Goal: Navigation & Orientation: Find specific page/section

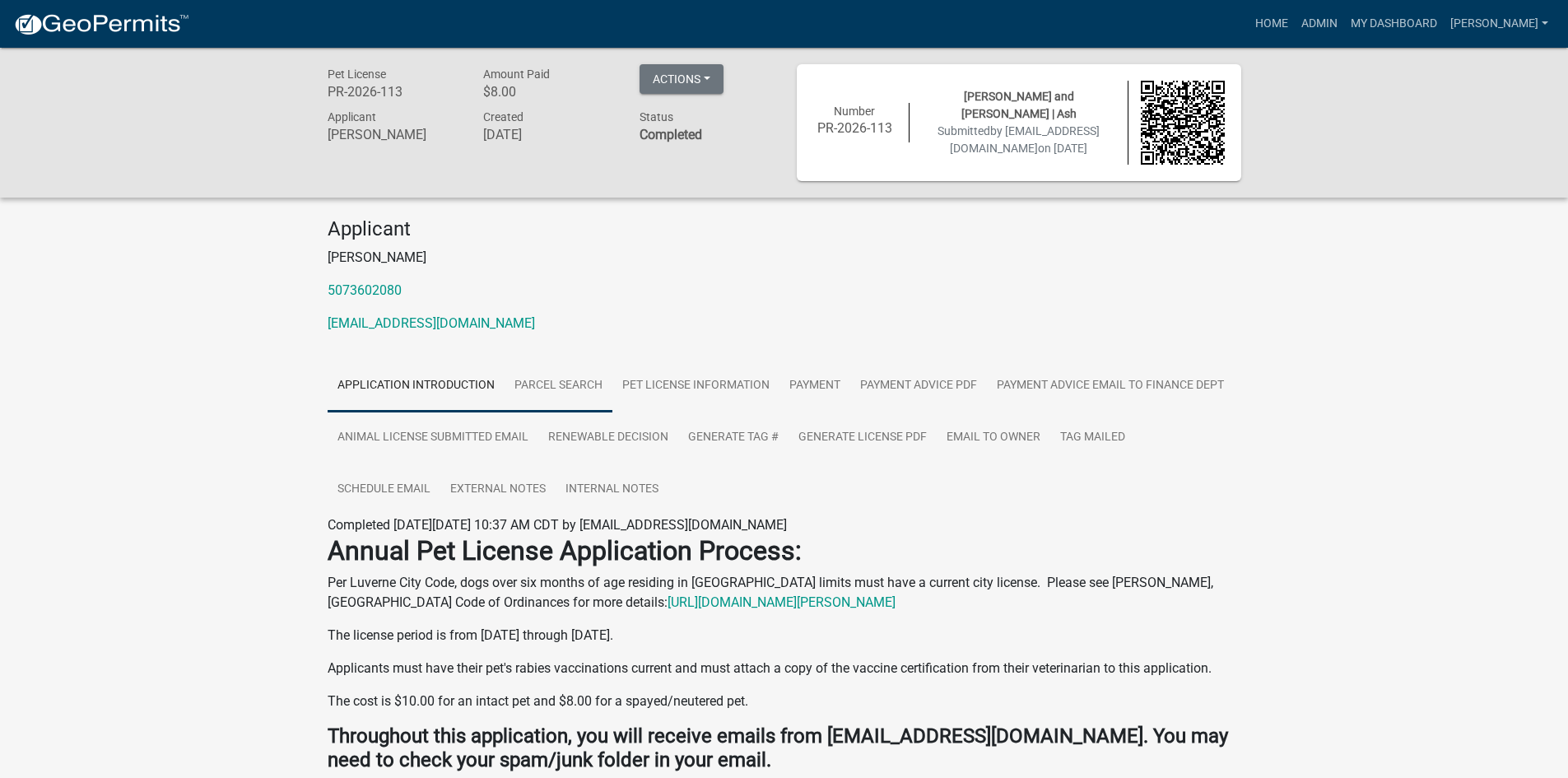
click at [567, 386] on link "Parcel search" at bounding box center [558, 385] width 108 height 52
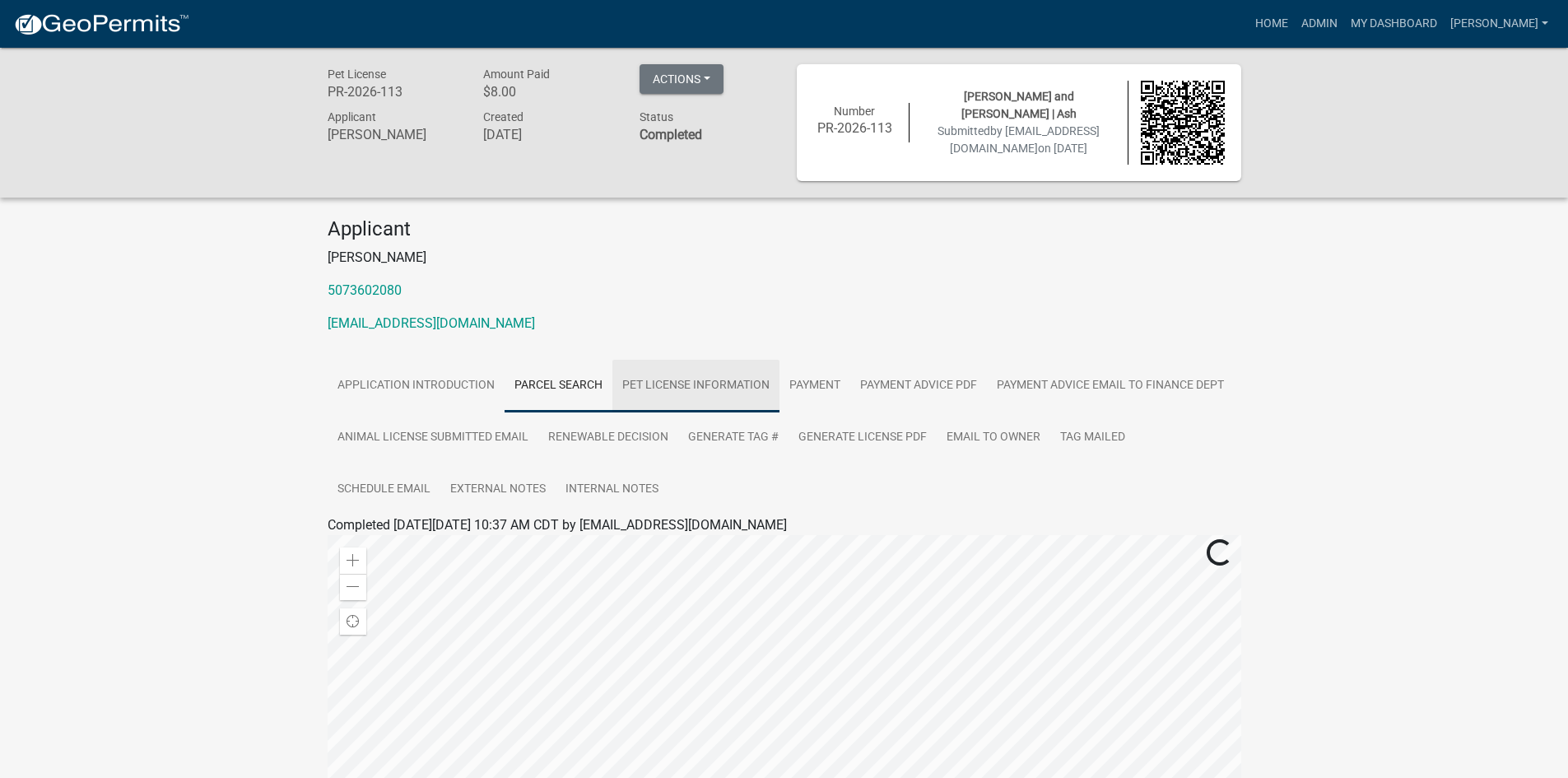
click at [658, 387] on link "Pet License Information" at bounding box center [696, 385] width 168 height 52
click at [787, 386] on link "Payment" at bounding box center [814, 385] width 71 height 52
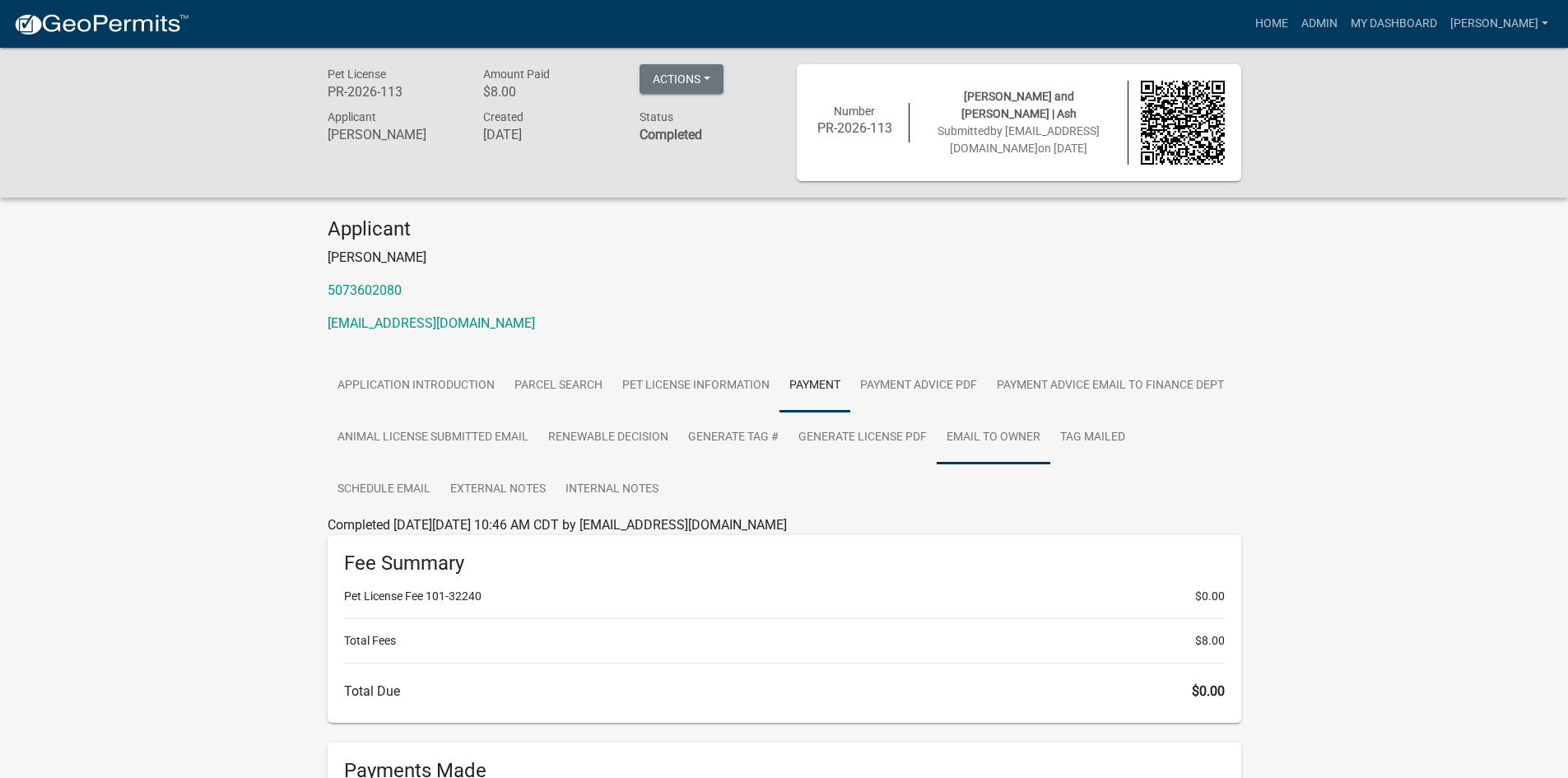
click at [977, 432] on link "Email to Owner" at bounding box center [993, 438] width 113 height 52
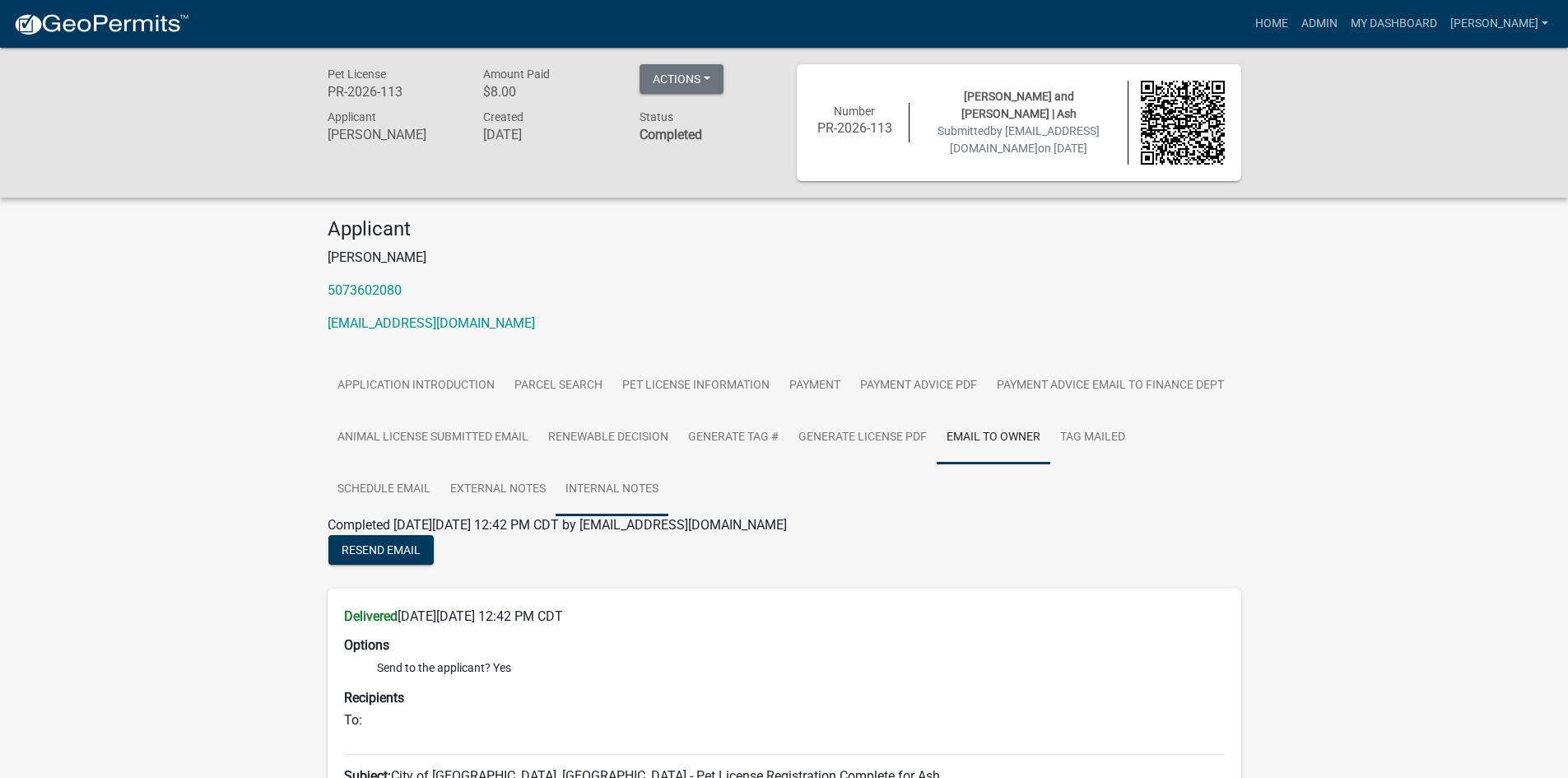
click at [565, 484] on link "Internal Notes" at bounding box center [612, 490] width 113 height 52
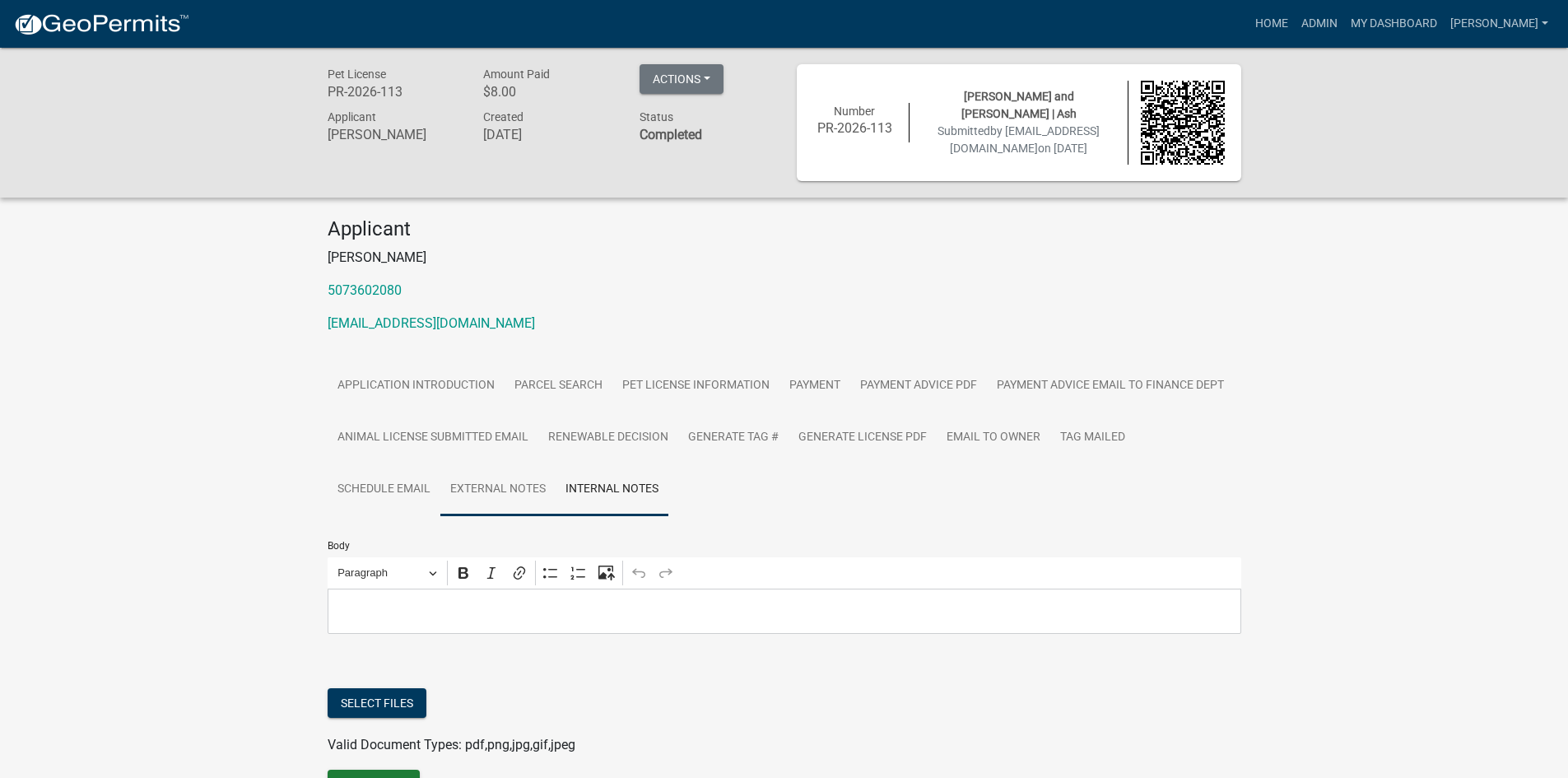
click at [521, 489] on link "External Notes" at bounding box center [498, 490] width 115 height 52
click at [395, 501] on link "Schedule Email" at bounding box center [384, 490] width 113 height 52
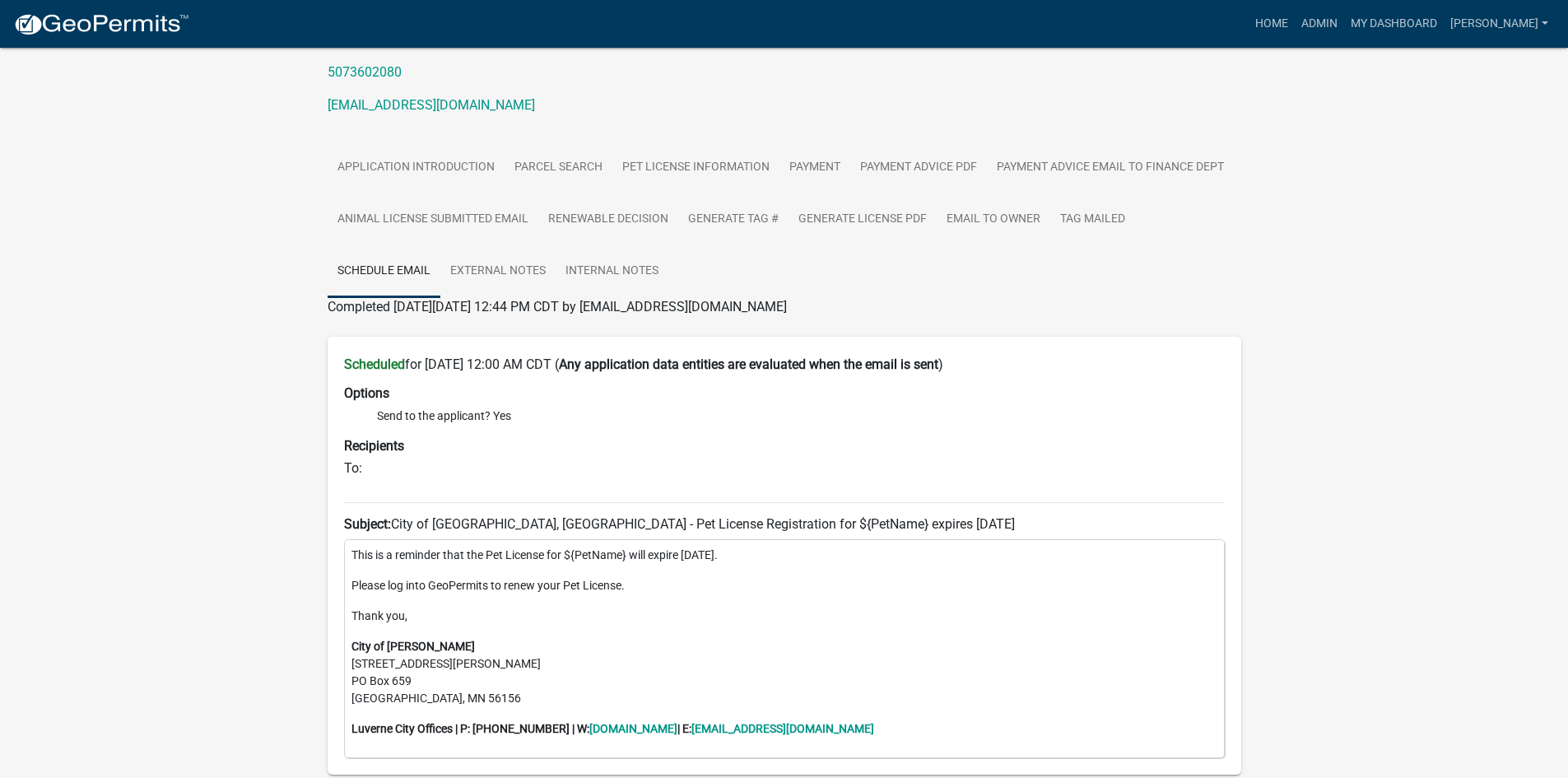
scroll to position [247, 0]
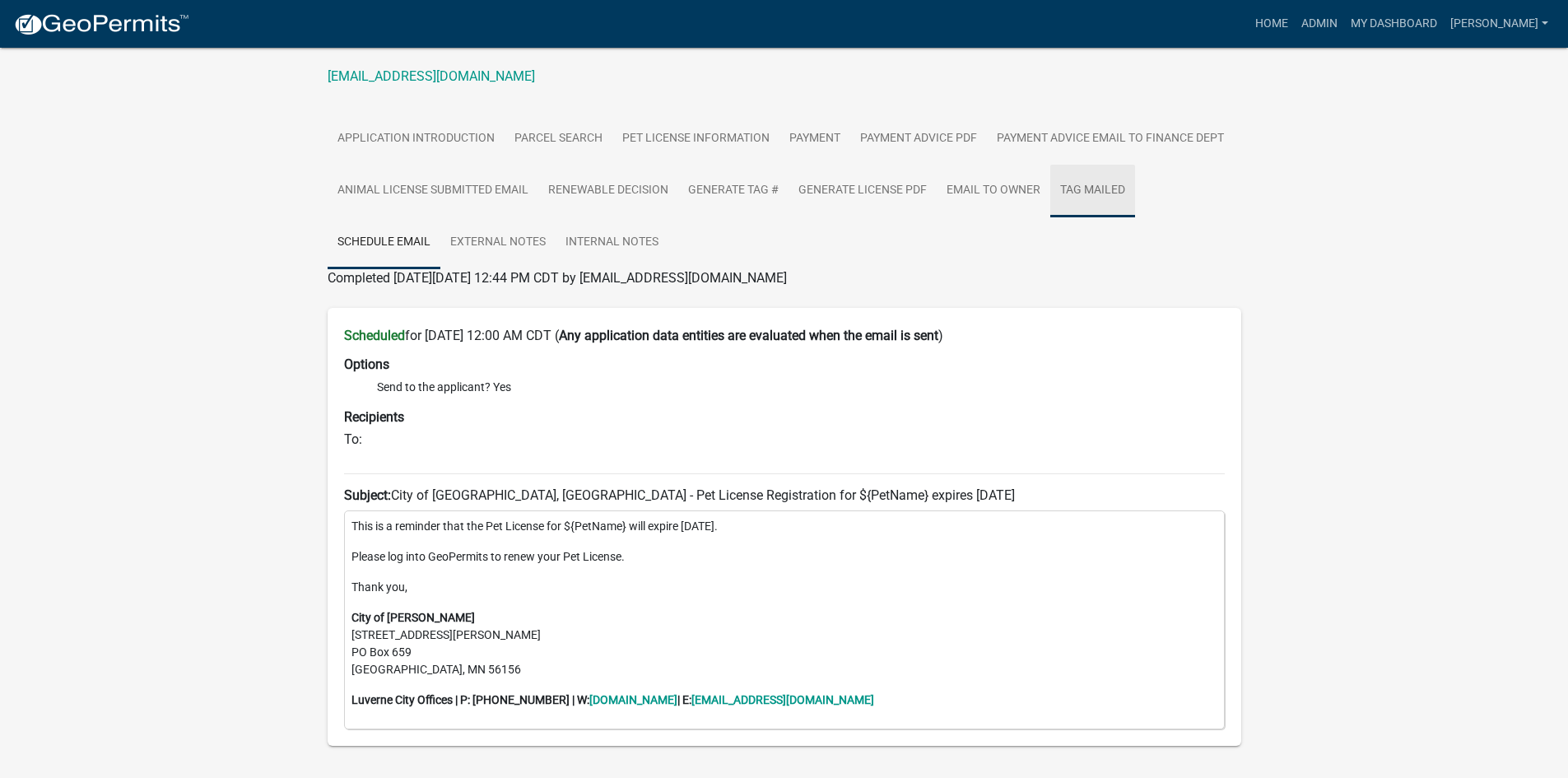
click at [1085, 194] on link "Tag Mailed" at bounding box center [1092, 191] width 85 height 52
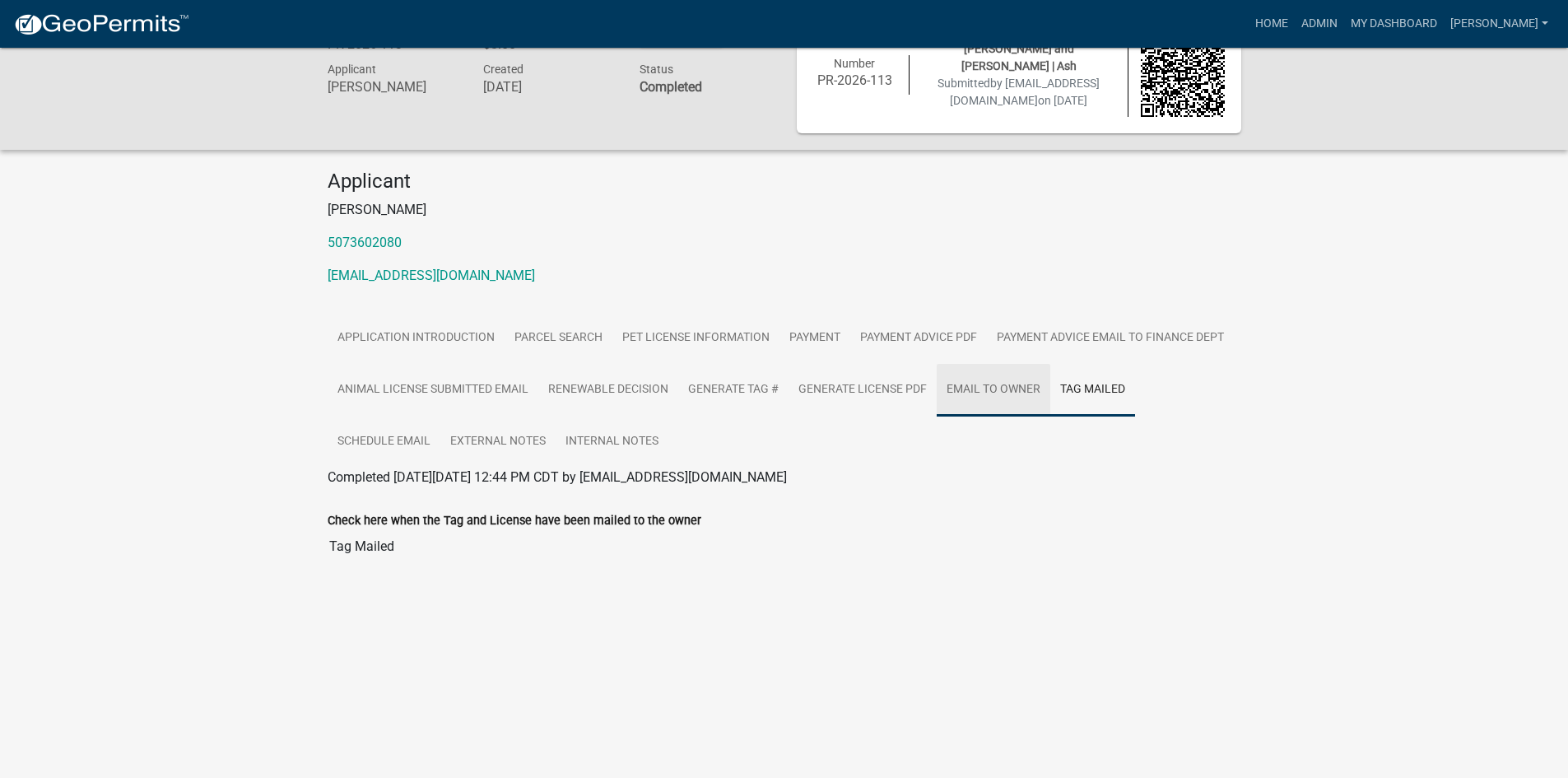
click at [1024, 378] on link "Email to Owner" at bounding box center [993, 390] width 113 height 52
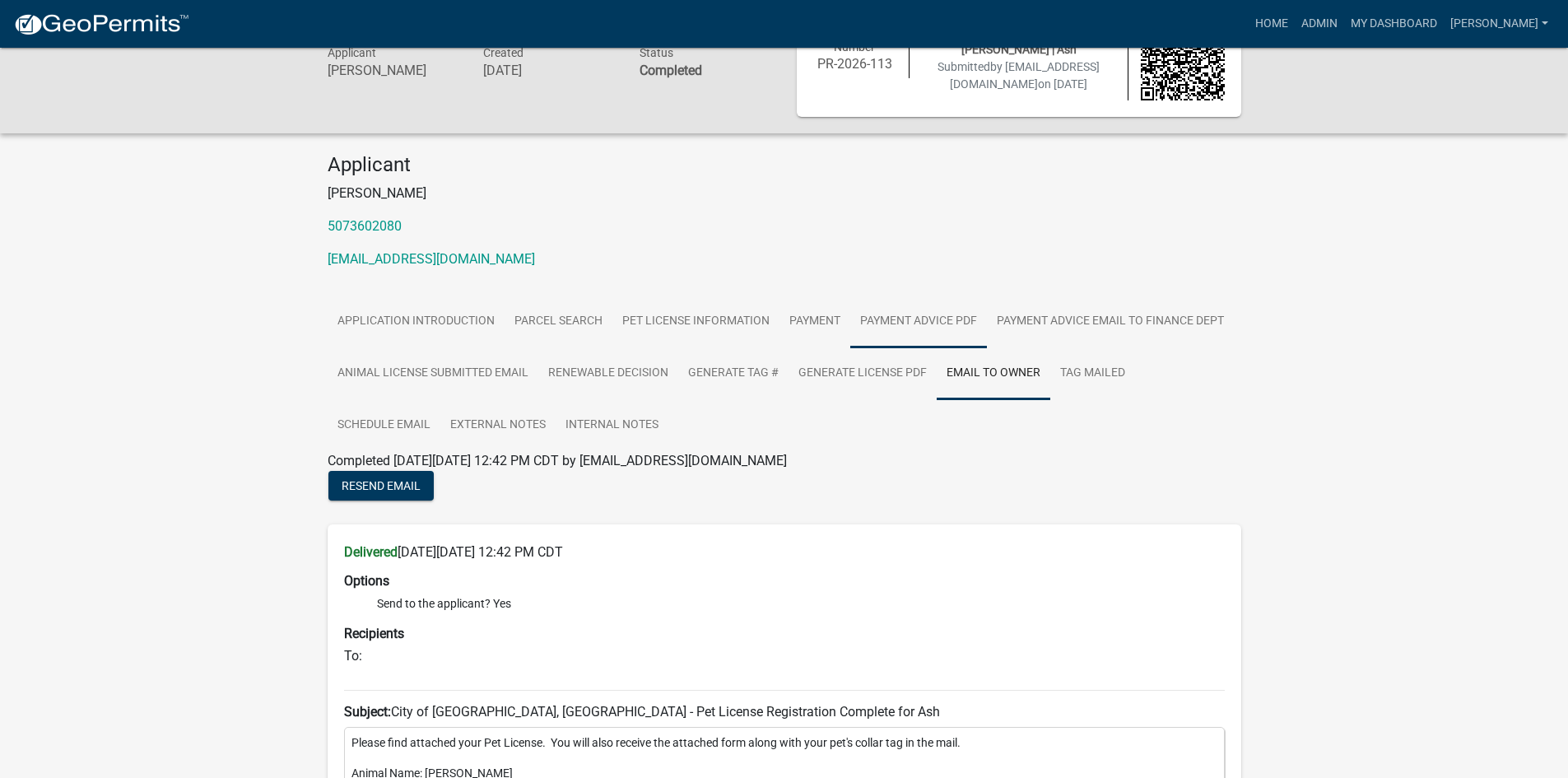
scroll to position [0, 0]
